Goal: Obtain resource: Download file/media

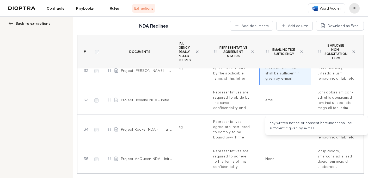
scroll to position [52, 0]
click at [51, 9] on link "Contracts" at bounding box center [55, 8] width 23 height 9
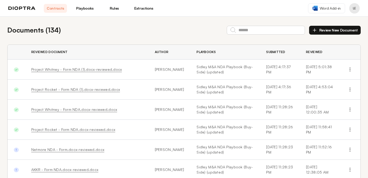
click at [61, 69] on link "Project Whitney - Form NDA (1).docx-reviewed.docx" at bounding box center [76, 69] width 91 height 4
click at [61, 90] on link "Project Rocket - Form NDA (1).docx-reviewed.docx" at bounding box center [75, 89] width 89 height 4
click at [110, 8] on link "Rules" at bounding box center [114, 8] width 23 height 9
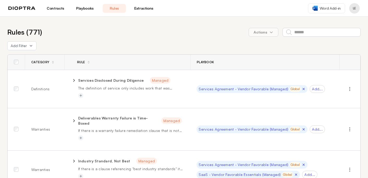
click at [78, 10] on link "Playbooks" at bounding box center [84, 8] width 23 height 9
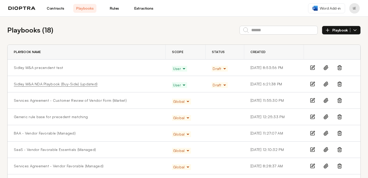
click at [30, 84] on link "Sidley M&A NDA Playbook (Buy-Side) (updated)" at bounding box center [56, 84] width 84 height 5
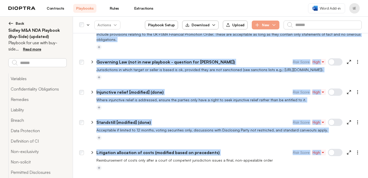
scroll to position [1542, 0]
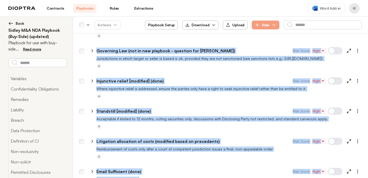
drag, startPoint x: 82, startPoint y: 75, endPoint x: 113, endPoint y: 180, distance: 109.8
click at [113, 178] on html "**********" at bounding box center [184, 89] width 368 height 178
click at [207, 27] on div "Download" at bounding box center [197, 24] width 24 height 5
click at [205, 37] on button "As Excel" at bounding box center [201, 37] width 30 height 9
click at [192, 124] on div at bounding box center [228, 127] width 265 height 6
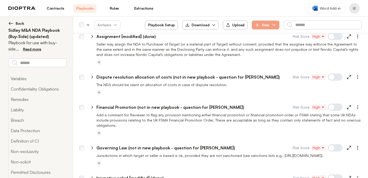
scroll to position [1446, 0]
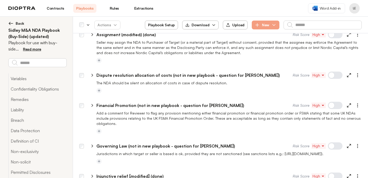
type textarea "*"
